Goal: Transaction & Acquisition: Purchase product/service

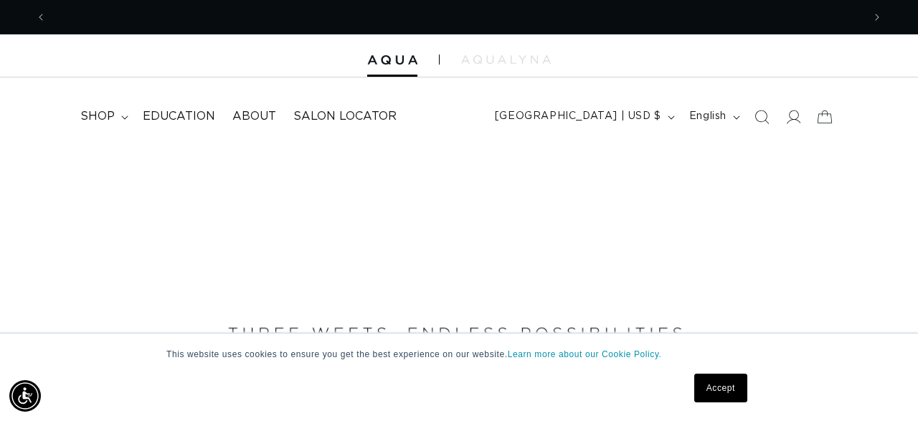
scroll to position [0, 1632]
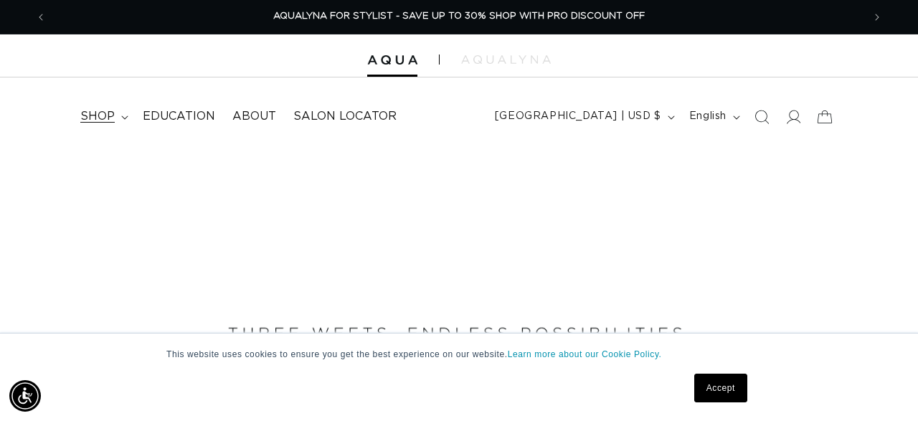
click at [108, 115] on span "shop" at bounding box center [97, 116] width 34 height 15
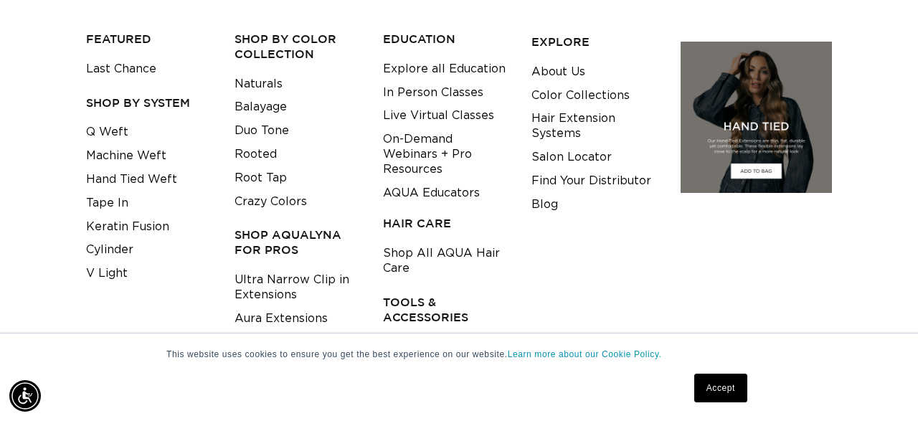
scroll to position [0, 816]
click at [156, 222] on link "Keratin Fusion" at bounding box center [127, 227] width 83 height 24
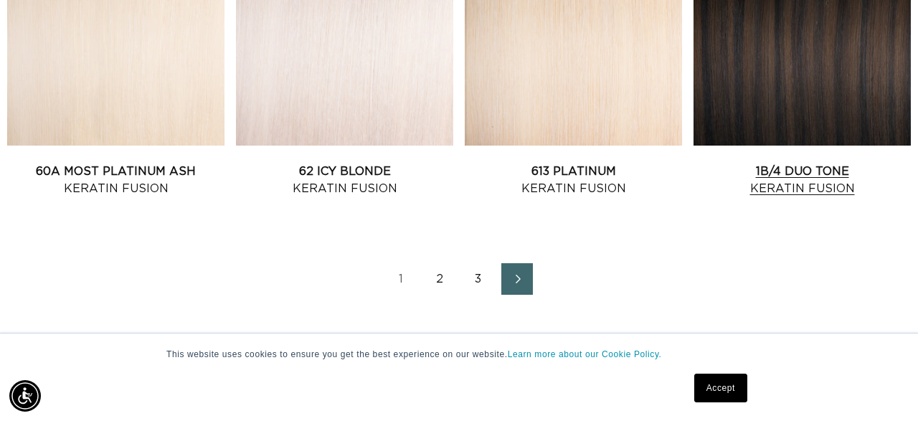
scroll to position [0, 1632]
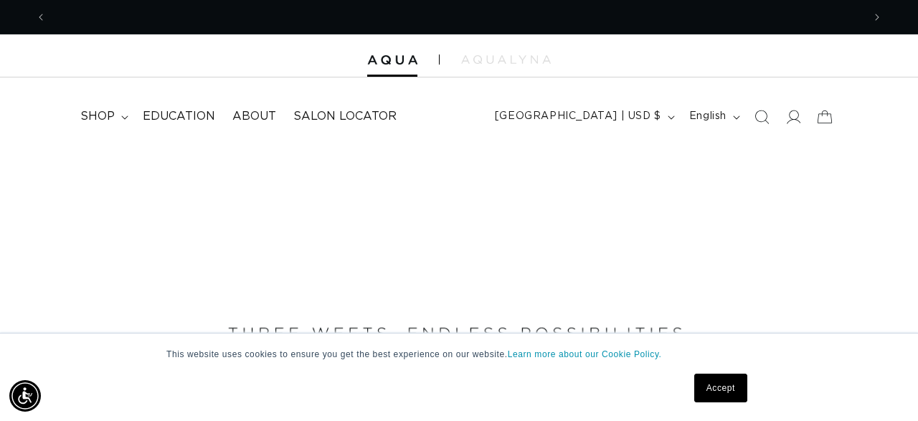
scroll to position [0, 816]
click at [121, 120] on summary "shop" at bounding box center [103, 116] width 62 height 32
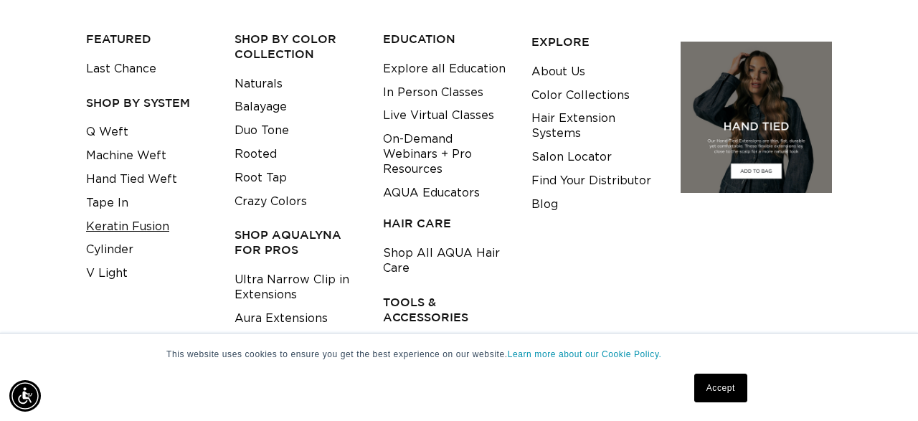
scroll to position [0, 1632]
click at [124, 228] on link "Keratin Fusion" at bounding box center [127, 227] width 83 height 24
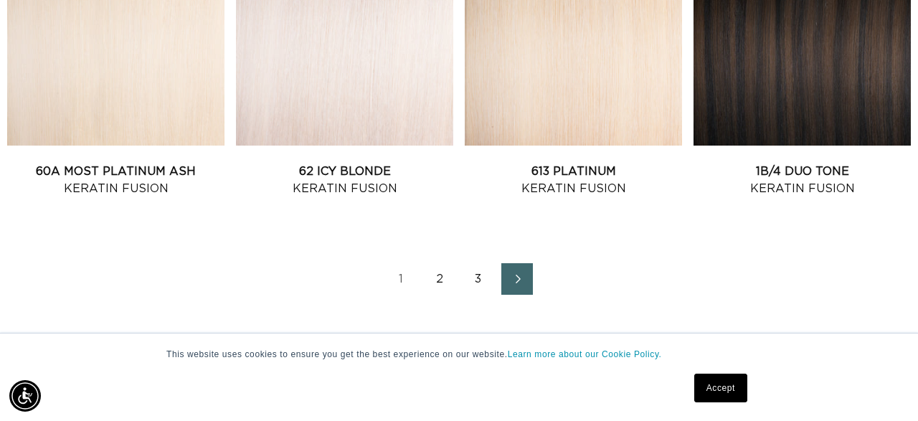
scroll to position [0, 816]
click at [440, 273] on link "2" at bounding box center [440, 279] width 32 height 32
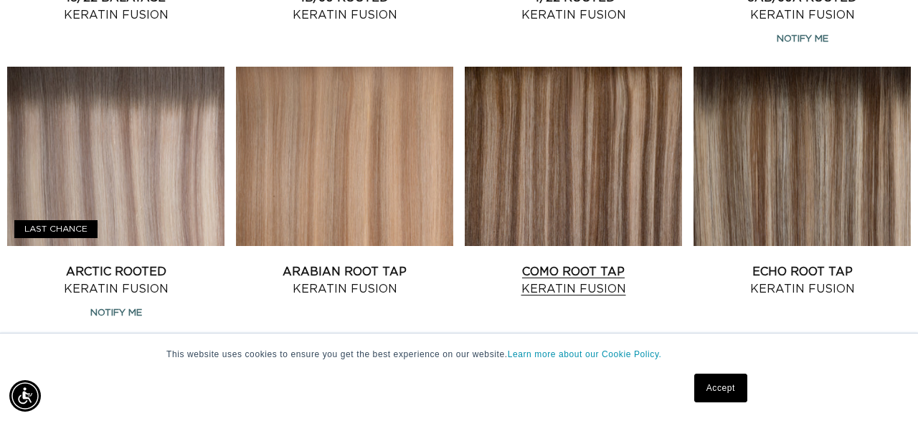
scroll to position [0, 1632]
click at [575, 263] on link "Como Root Tap Keratin Fusion" at bounding box center [573, 280] width 217 height 34
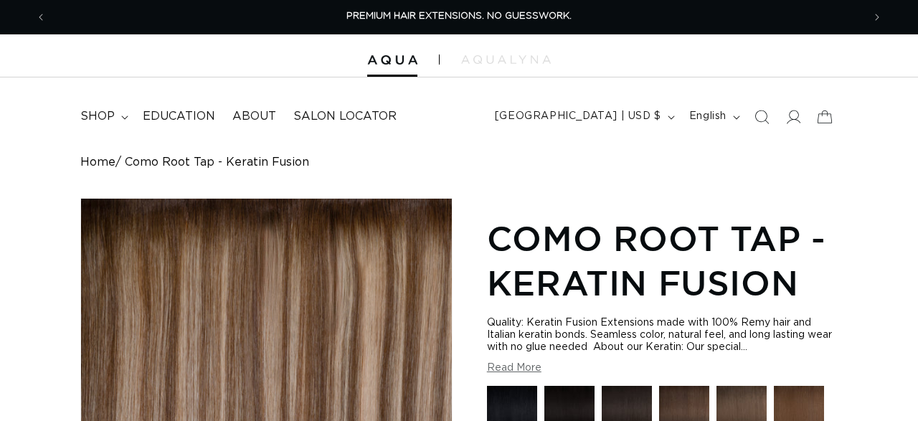
scroll to position [373, 0]
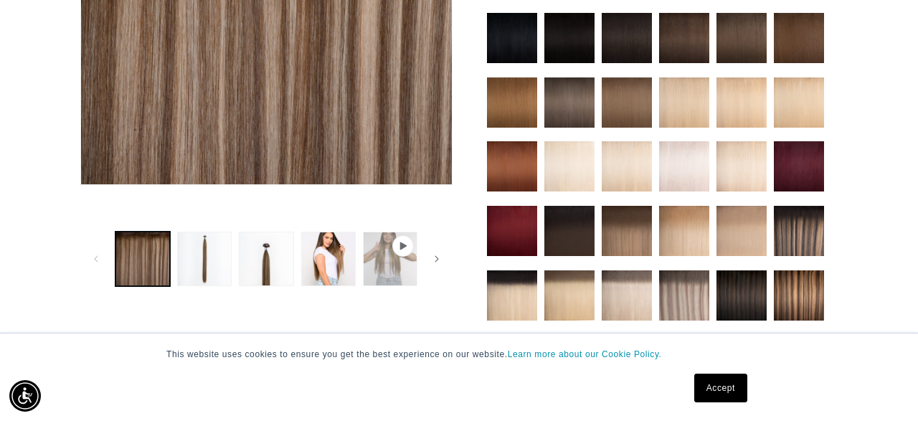
click at [397, 269] on button "Play video 1 in gallery view" at bounding box center [390, 259] width 55 height 55
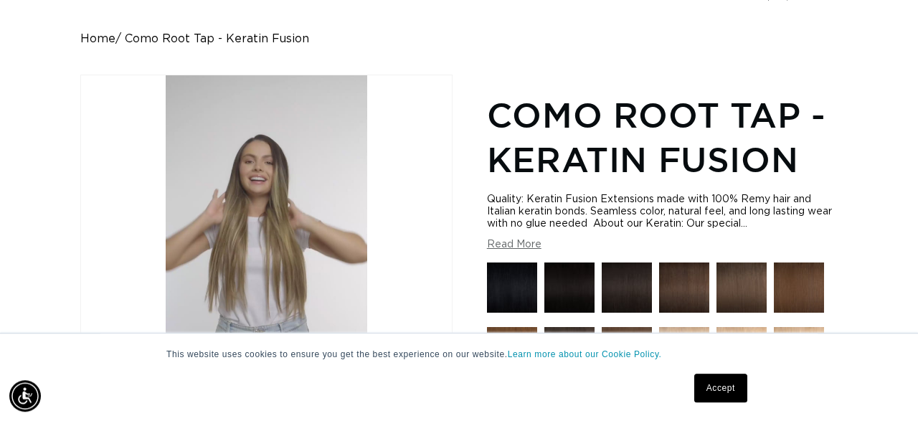
scroll to position [0, 816]
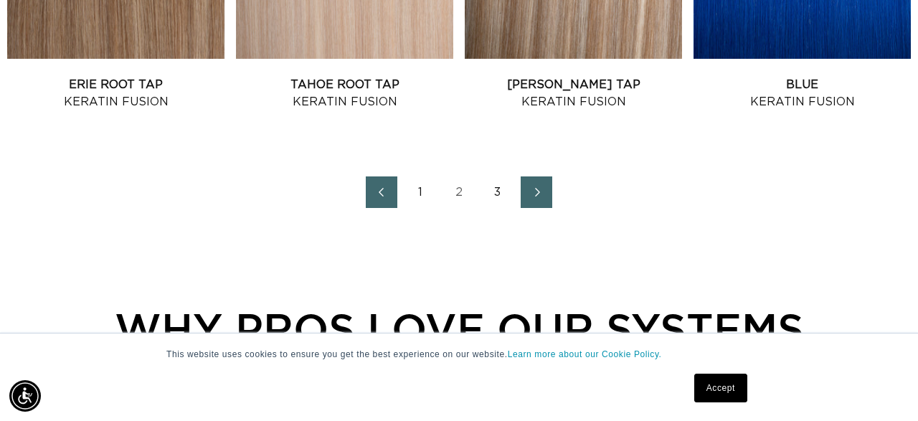
scroll to position [1790, 0]
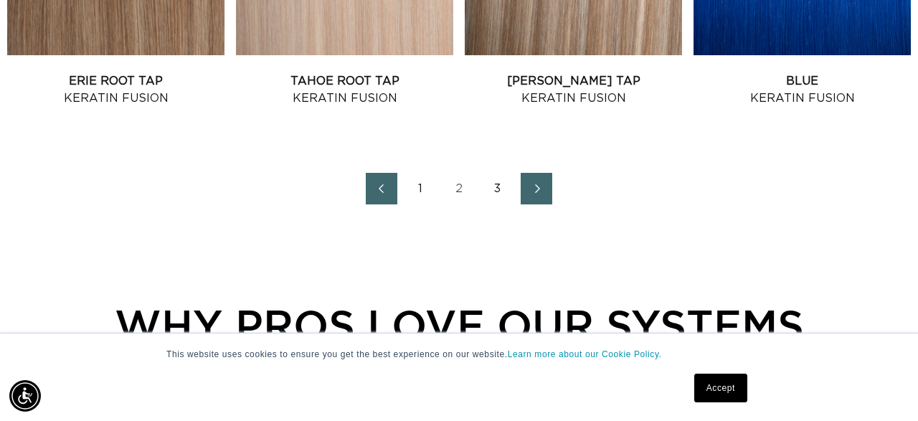
click at [504, 186] on link "3" at bounding box center [498, 189] width 32 height 32
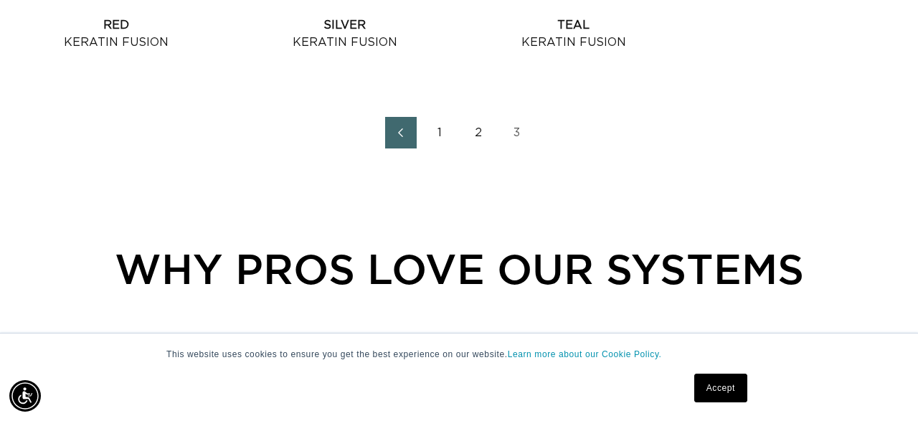
scroll to position [0, 816]
click at [481, 136] on link "2" at bounding box center [479, 133] width 32 height 32
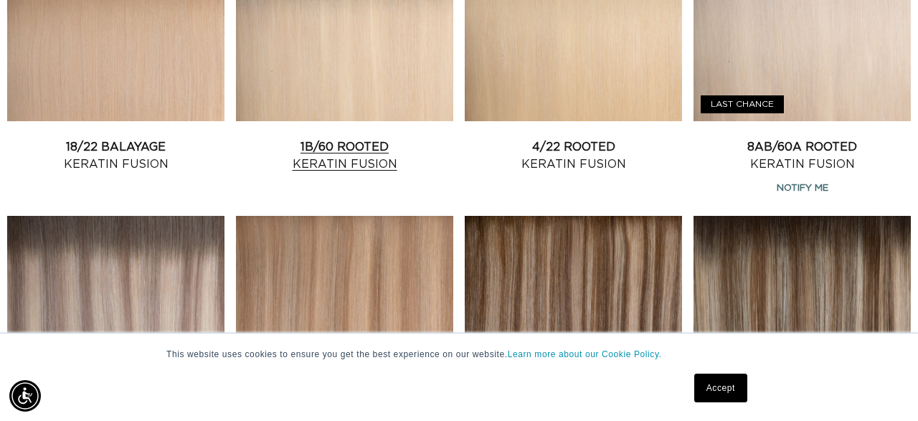
click at [355, 138] on link "1B/60 Rooted Keratin Fusion" at bounding box center [344, 155] width 217 height 34
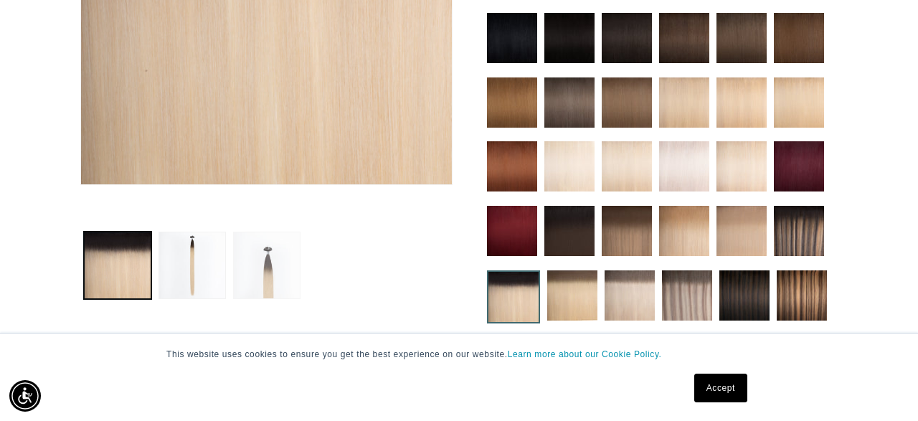
click at [265, 263] on button "Load image 3 in gallery view" at bounding box center [266, 265] width 67 height 67
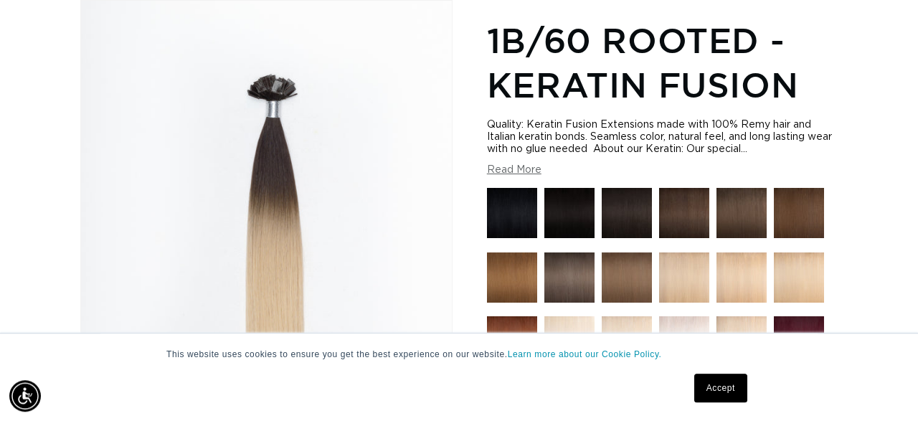
scroll to position [0, 1632]
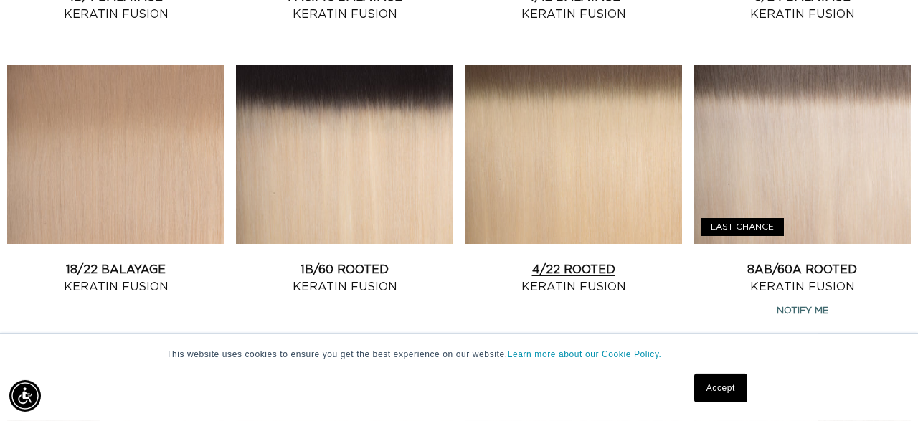
scroll to position [1044, 0]
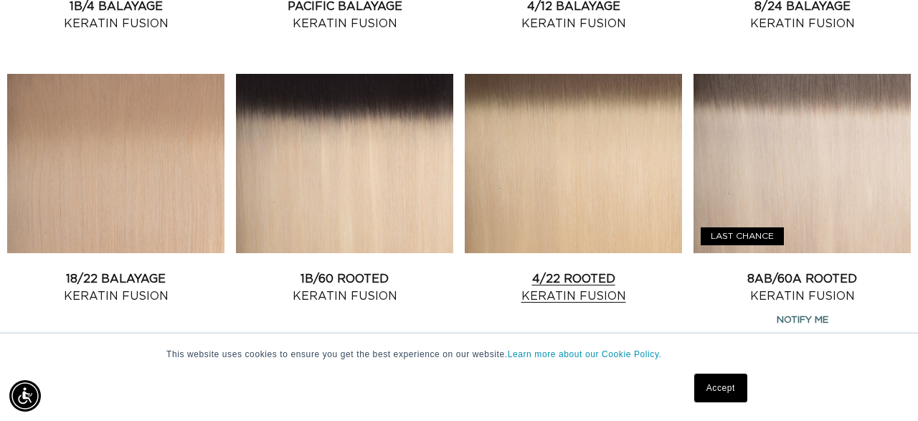
click at [606, 270] on link "4/22 Rooted Keratin Fusion" at bounding box center [573, 287] width 217 height 34
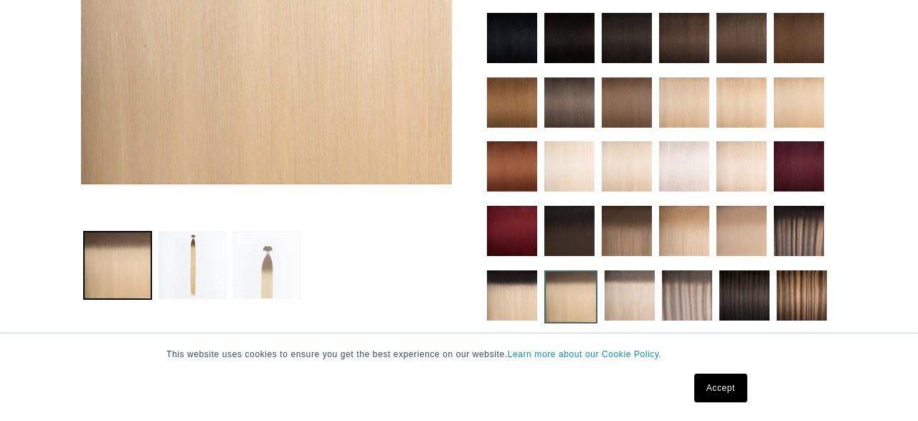
click at [268, 255] on button "Load image 3 in gallery view" at bounding box center [266, 265] width 67 height 67
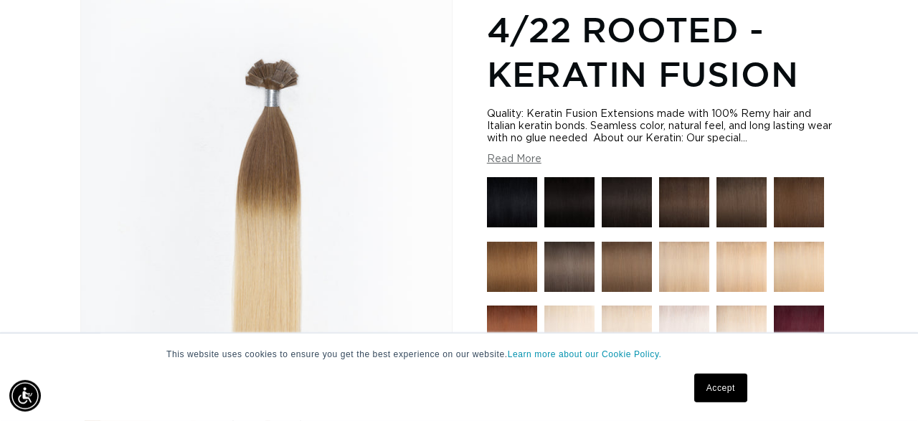
scroll to position [198, 0]
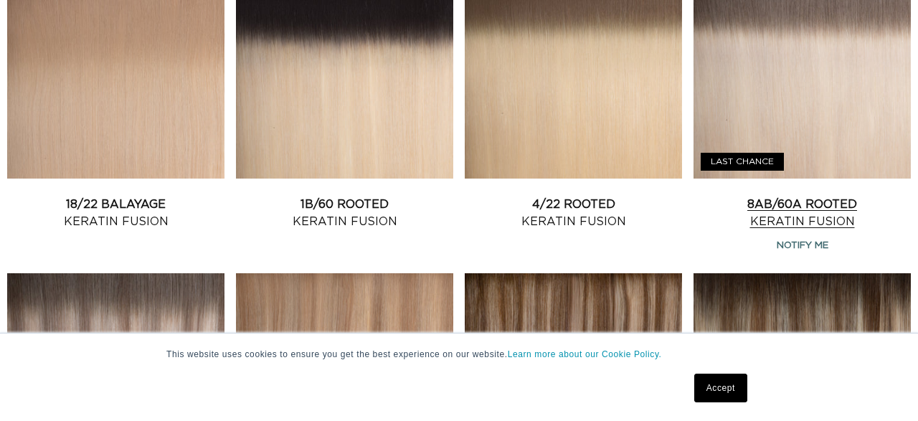
click at [759, 196] on link "8AB/60A Rooted Keratin Fusion" at bounding box center [801, 213] width 217 height 34
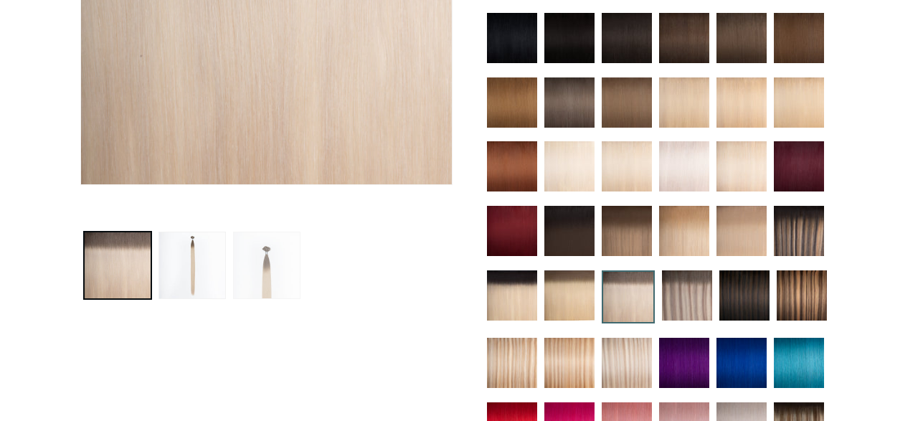
click at [257, 275] on button "Load image 3 in gallery view" at bounding box center [266, 265] width 67 height 67
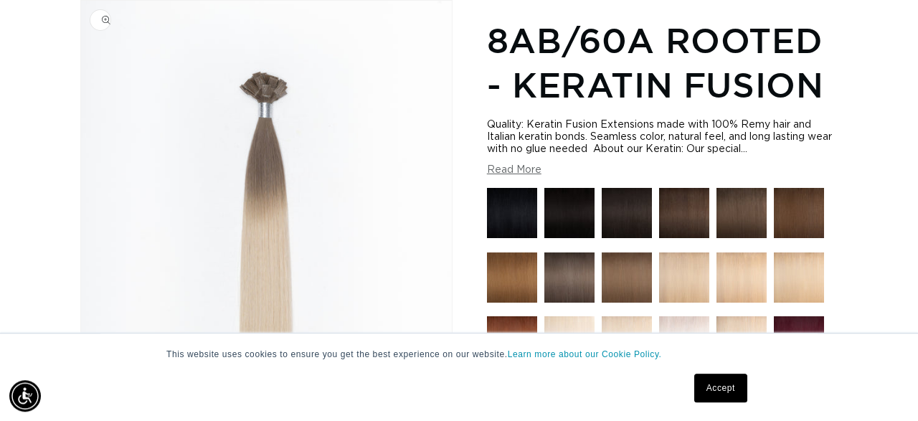
scroll to position [0, 816]
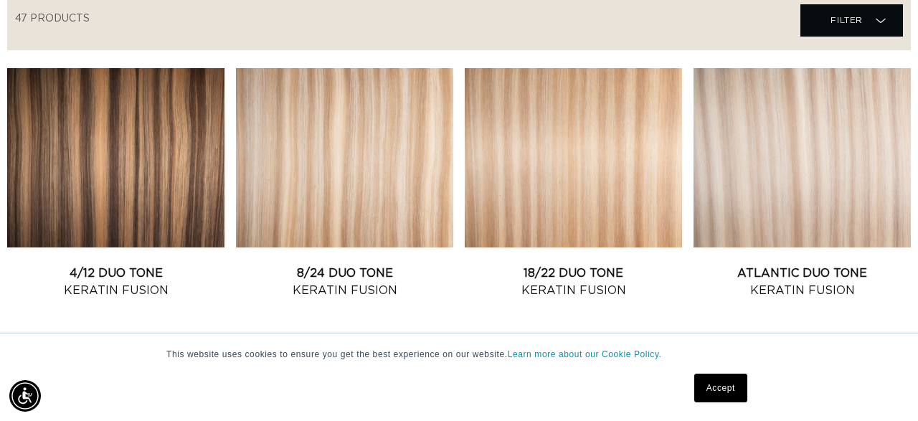
scroll to position [0, 1632]
click at [808, 265] on link "Atlantic Duo Tone Keratin Fusion" at bounding box center [801, 282] width 217 height 34
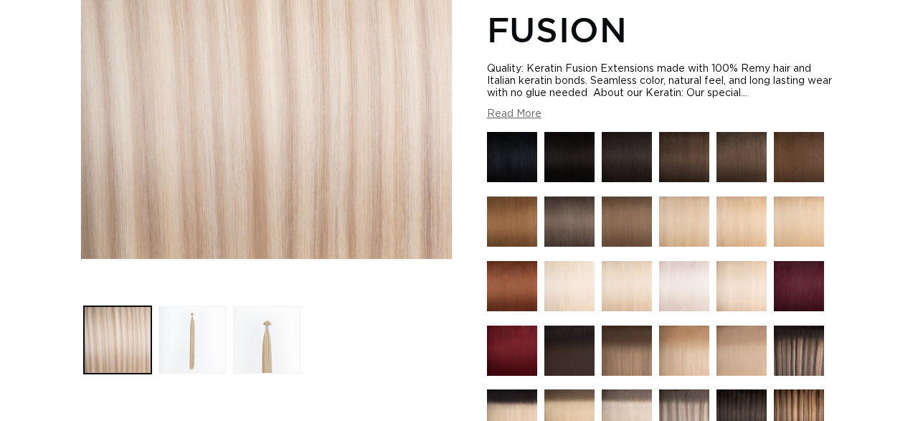
scroll to position [298, 0]
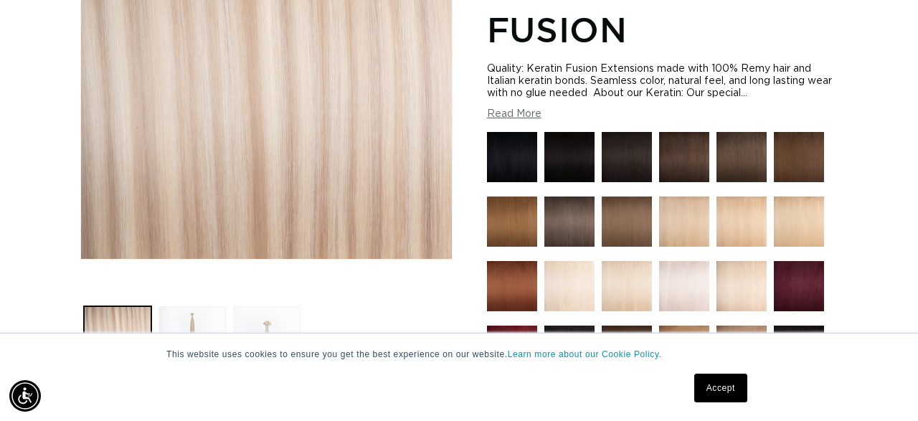
click at [278, 319] on button "Load image 3 in gallery view" at bounding box center [266, 339] width 67 height 67
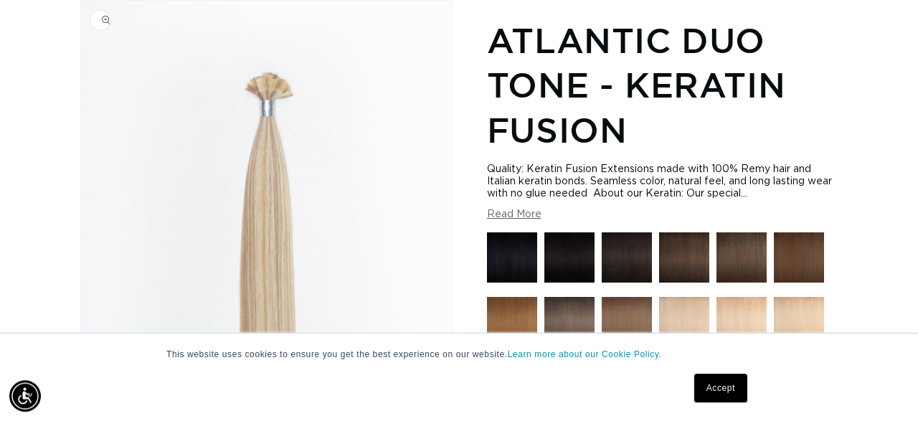
scroll to position [0, 816]
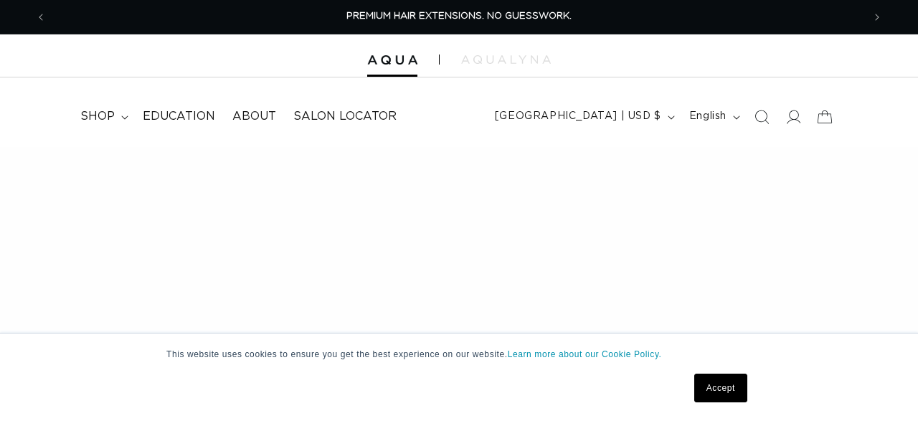
scroll to position [522, 0]
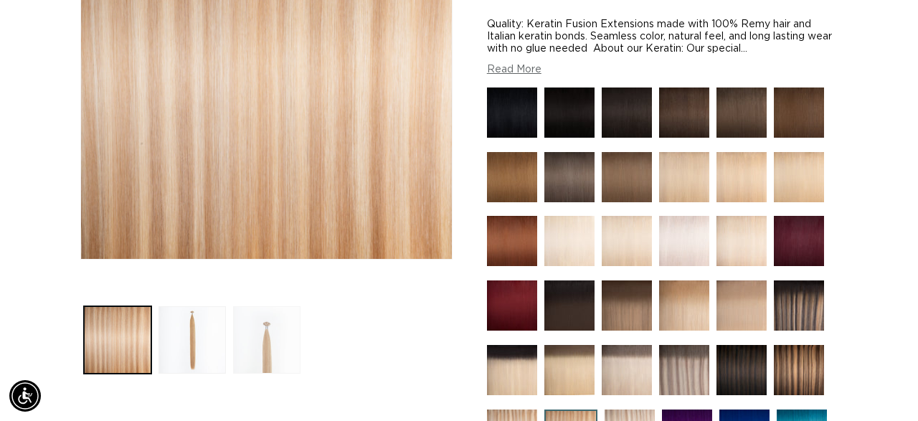
click at [269, 352] on button "Load image 3 in gallery view" at bounding box center [266, 339] width 67 height 67
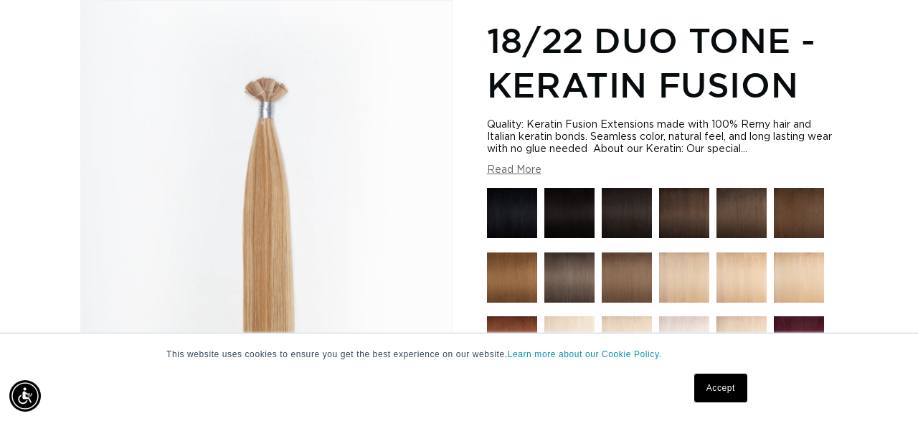
scroll to position [198, 0]
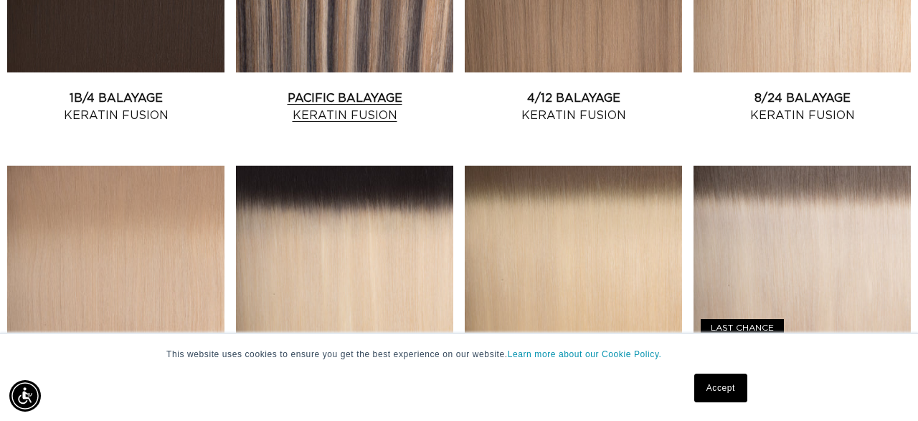
scroll to position [746, 0]
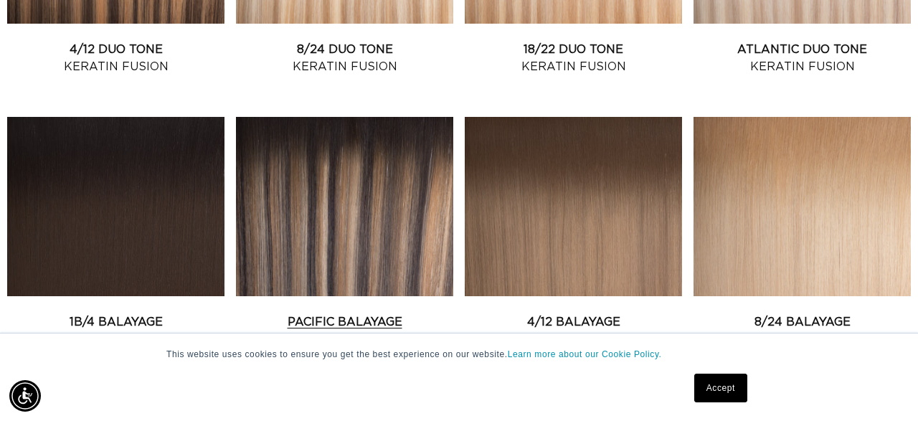
click at [433, 313] on link "Pacific Balayage Keratin Fusion" at bounding box center [344, 330] width 217 height 34
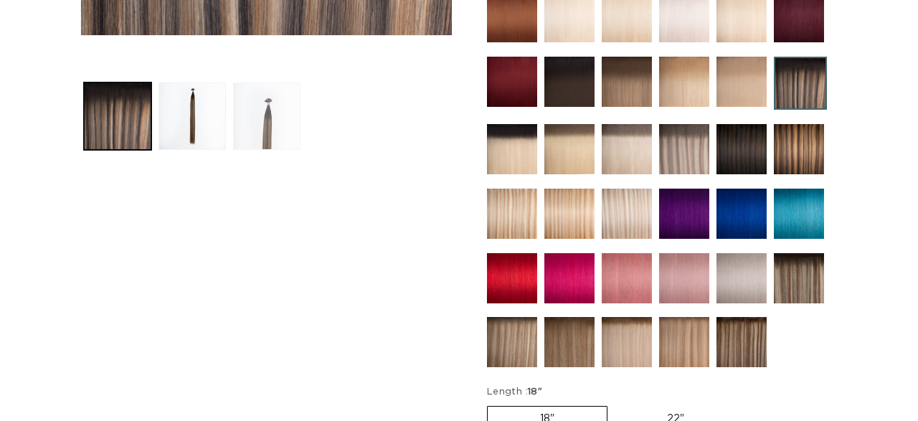
click at [273, 107] on button "Load image 3 in gallery view" at bounding box center [266, 115] width 67 height 67
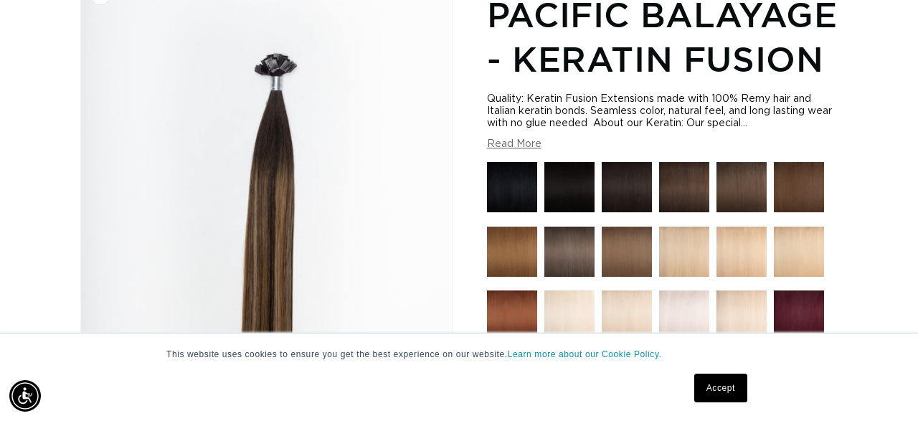
scroll to position [0, 816]
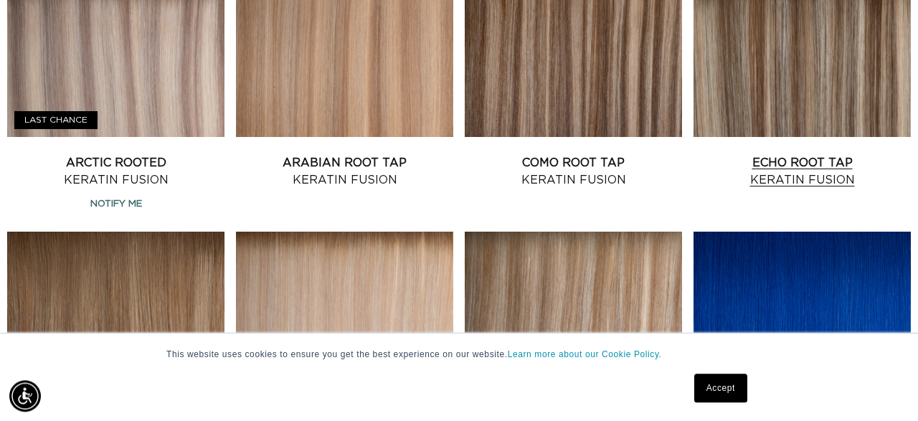
scroll to position [1417, 0]
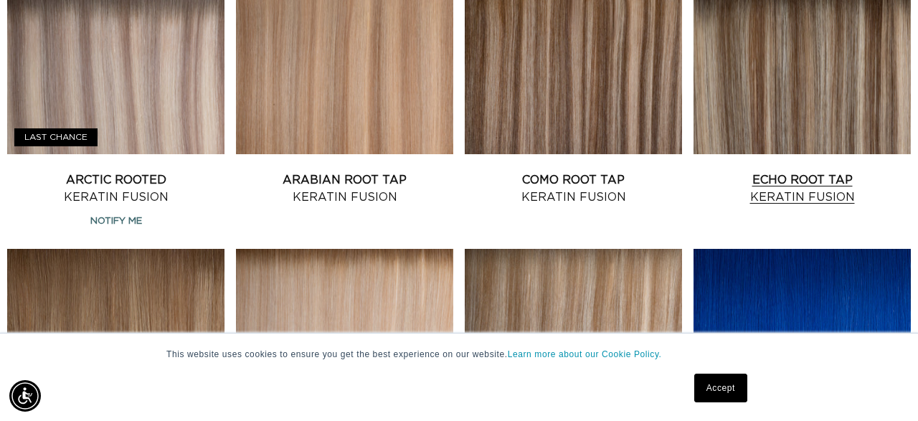
click at [742, 171] on link "Echo Root Tap Keratin Fusion" at bounding box center [801, 188] width 217 height 34
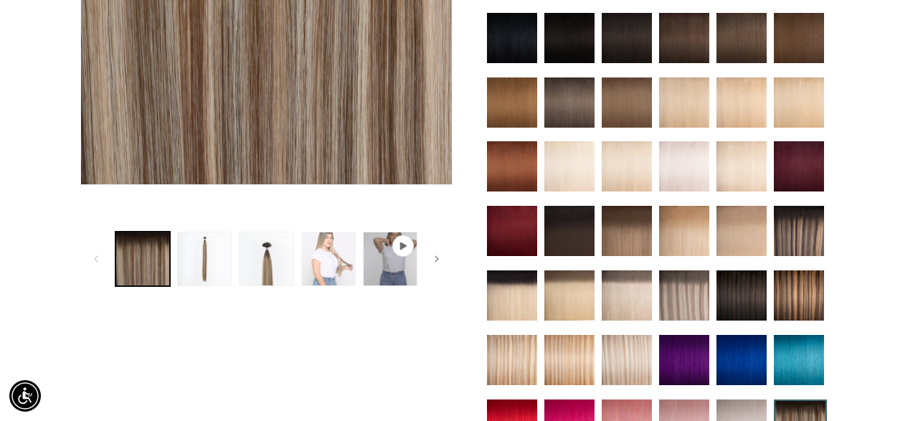
click at [339, 251] on button "Load image 4 in gallery view" at bounding box center [328, 259] width 55 height 55
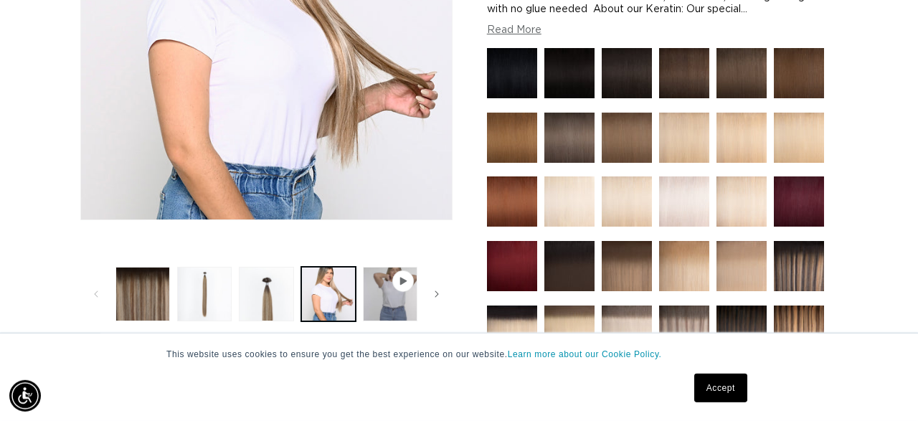
scroll to position [347, 0]
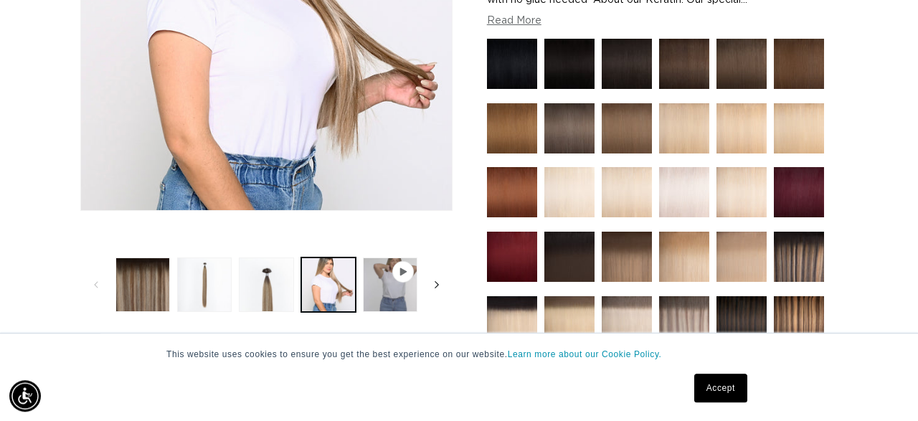
click at [440, 283] on span "Slide right" at bounding box center [437, 285] width 14 height 14
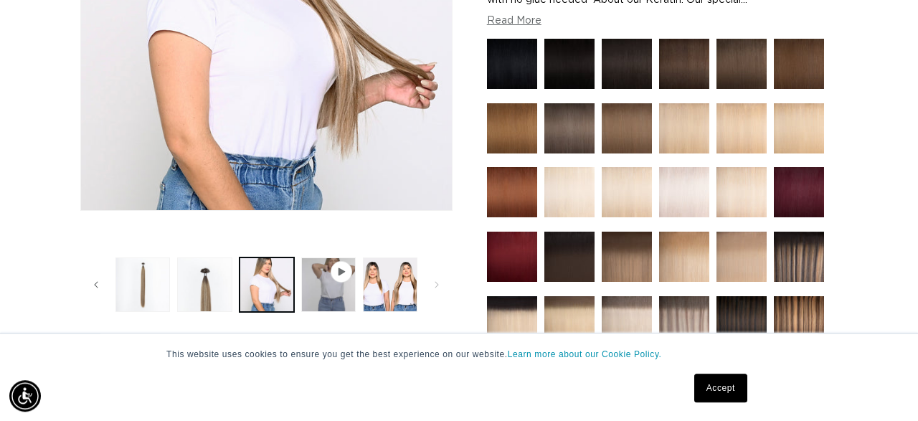
scroll to position [0, 1632]
click at [397, 290] on button "Load image 5 in gallery view" at bounding box center [390, 284] width 55 height 55
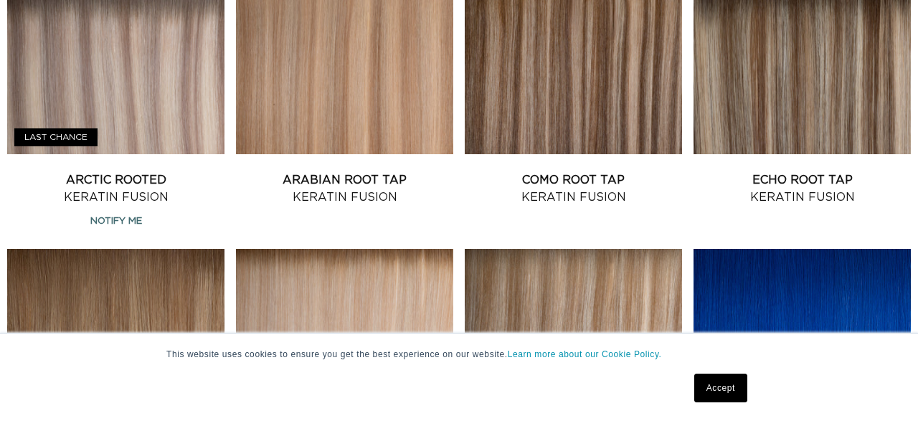
scroll to position [1417, 0]
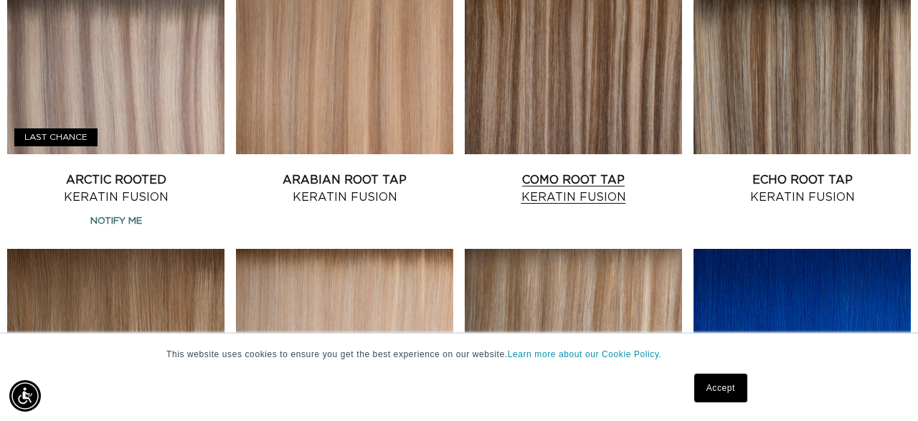
click at [583, 171] on link "Como Root Tap Keratin Fusion" at bounding box center [573, 188] width 217 height 34
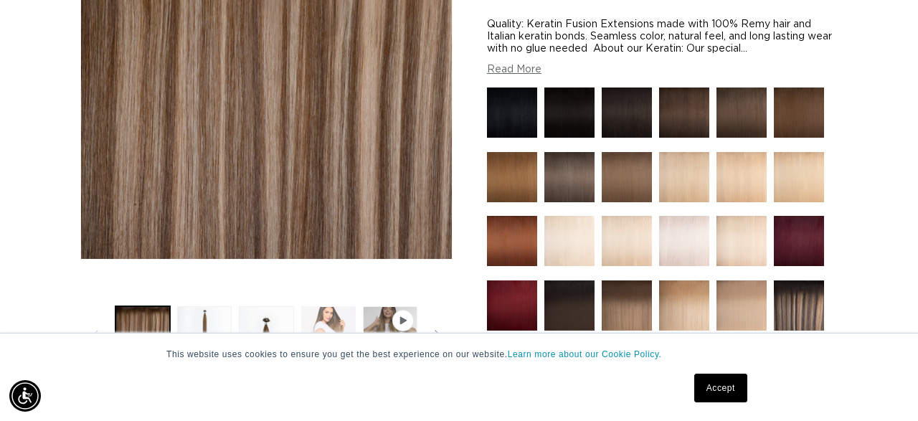
click at [327, 316] on button "Load image 4 in gallery view" at bounding box center [328, 333] width 55 height 55
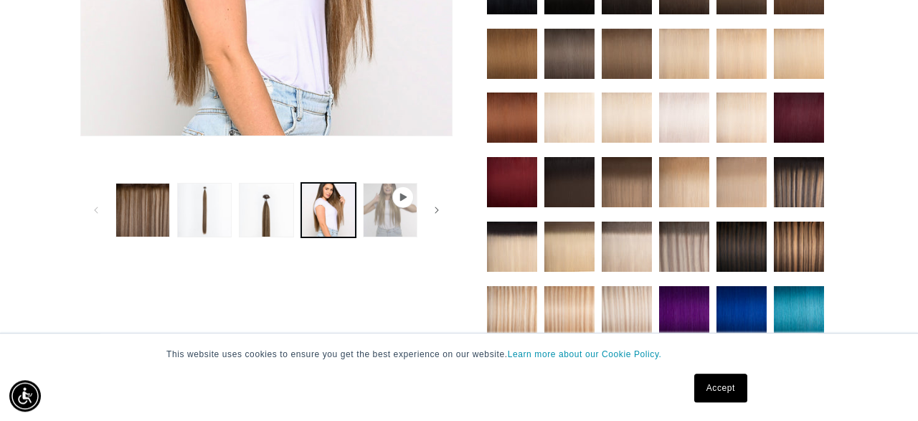
scroll to position [0, 816]
click at [399, 209] on button "Play video 1 in gallery view" at bounding box center [390, 210] width 55 height 55
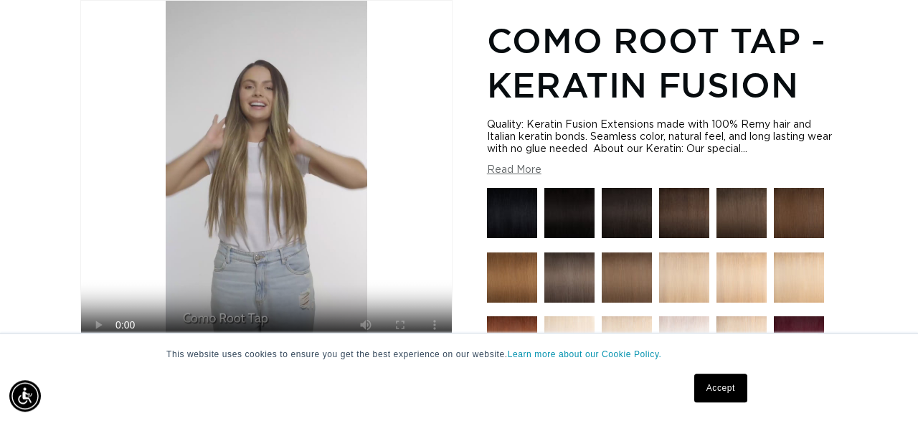
scroll to position [0, 1632]
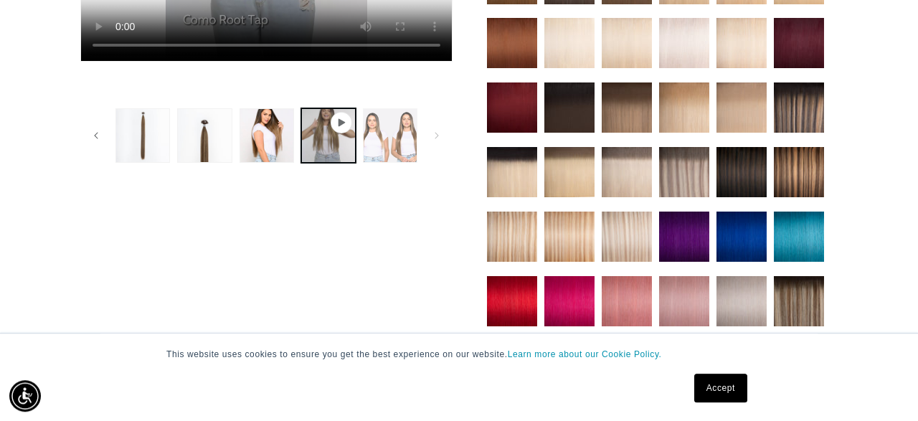
click at [382, 128] on button "Load image 5 in gallery view" at bounding box center [390, 135] width 55 height 55
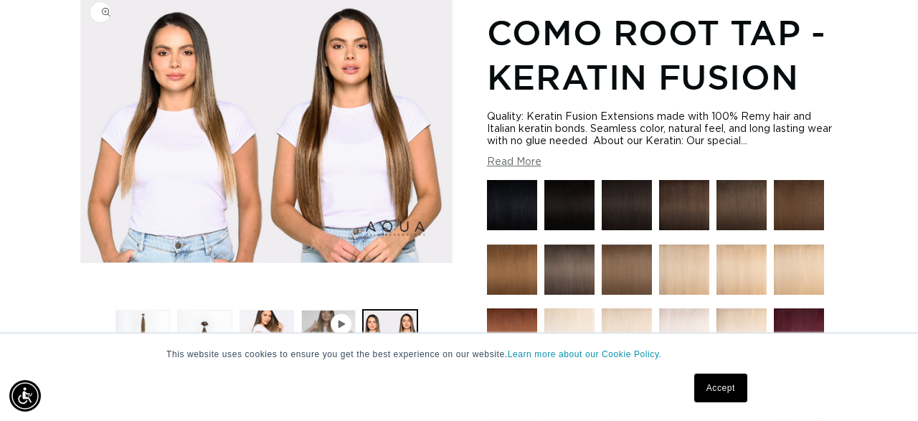
scroll to position [198, 0]
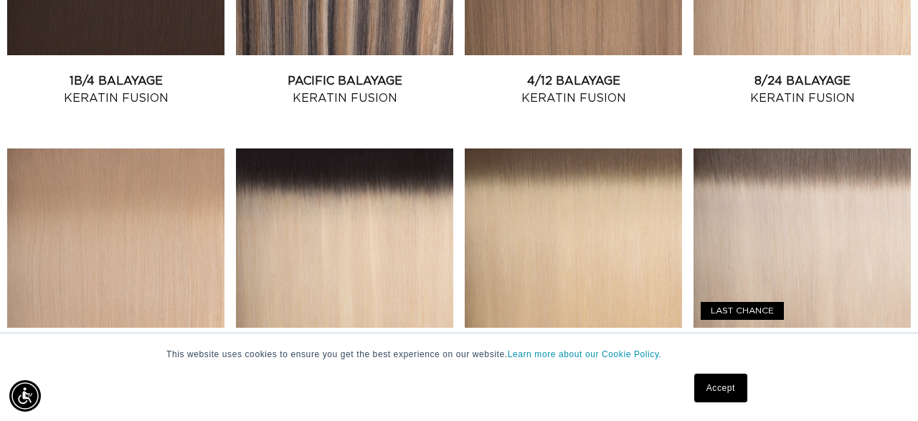
scroll to position [0, 816]
click at [399, 345] on link "1B/60 Rooted Keratin Fusion" at bounding box center [344, 362] width 217 height 34
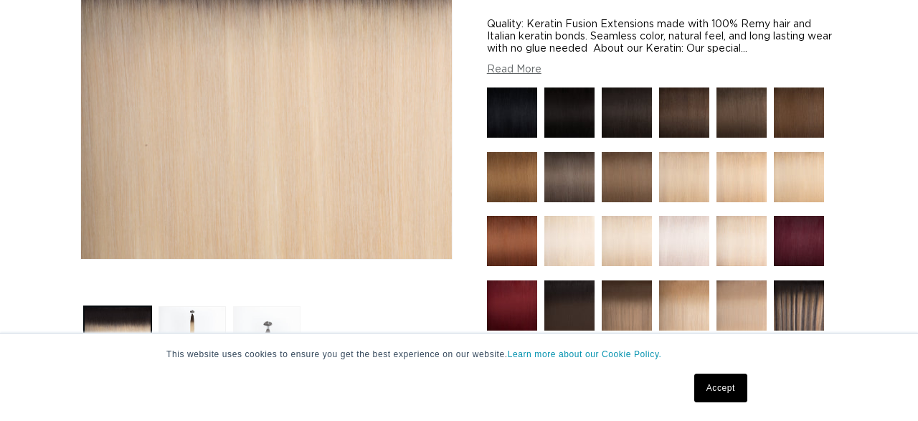
click at [256, 327] on button "Load image 3 in gallery view" at bounding box center [266, 339] width 67 height 67
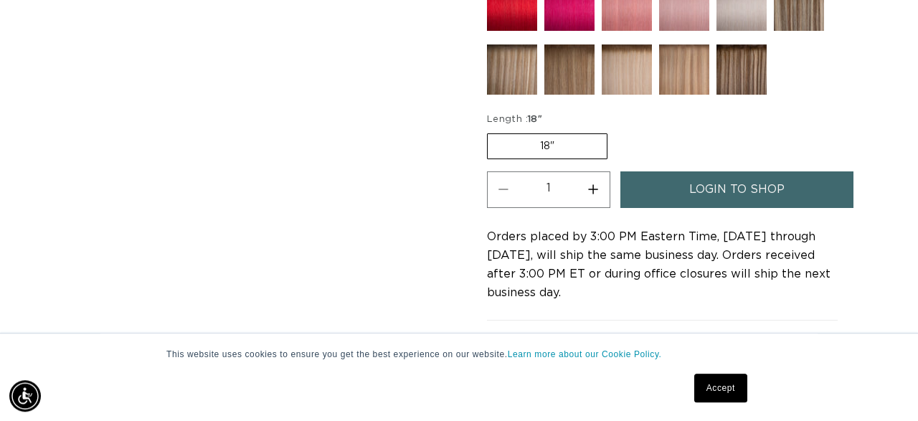
scroll to position [869, 0]
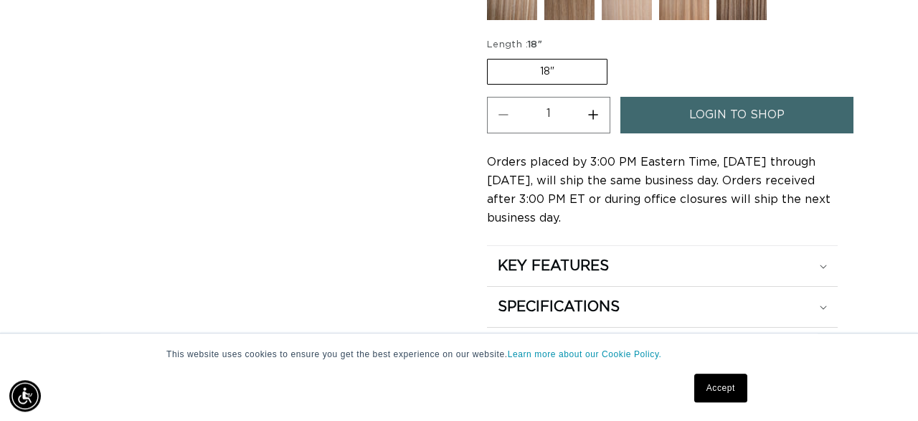
click at [574, 65] on label "18" Variant sold out or unavailable" at bounding box center [547, 72] width 120 height 26
click at [491, 57] on input "18" Variant sold out or unavailable" at bounding box center [491, 56] width 1 height 1
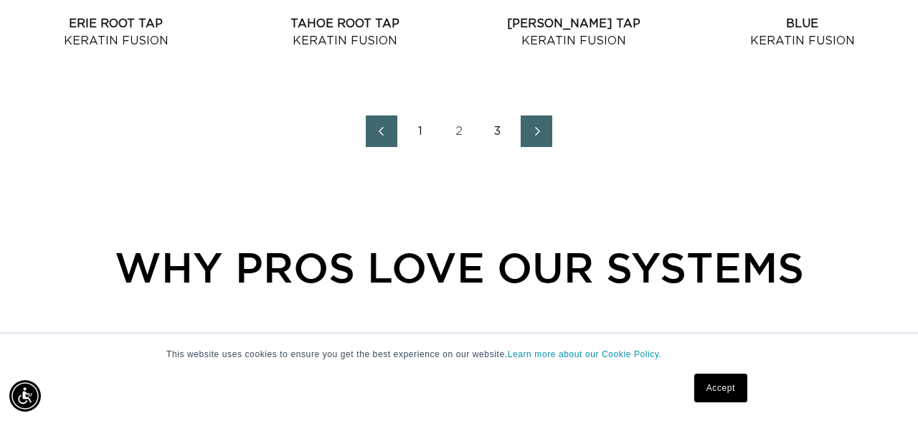
scroll to position [0, 1632]
click at [422, 128] on link "1" at bounding box center [420, 131] width 32 height 32
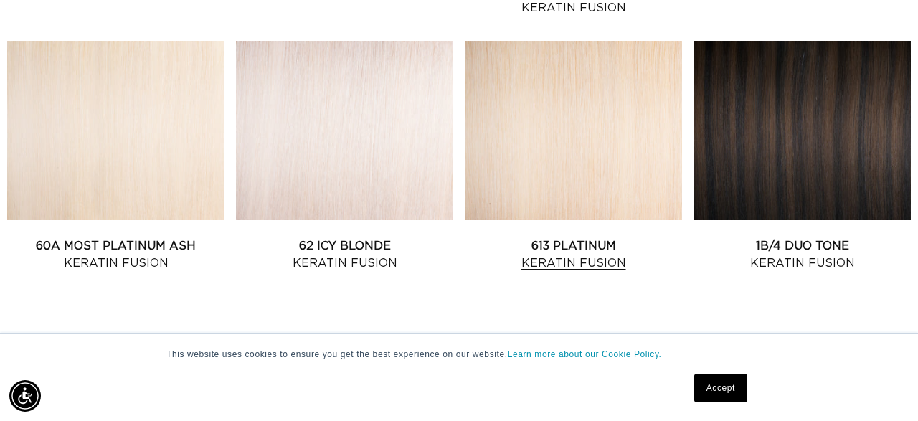
scroll to position [0, 816]
click at [498, 237] on link "613 Platinum Keratin Fusion" at bounding box center [573, 254] width 217 height 34
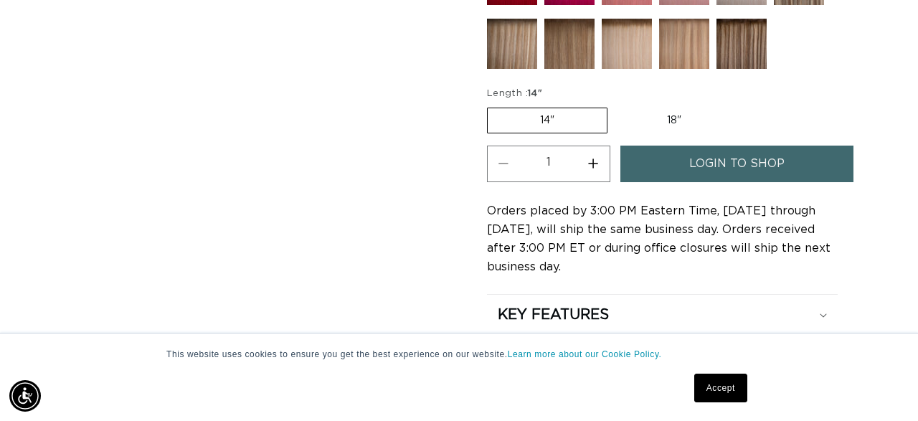
scroll to position [0, 1632]
